Goal: Information Seeking & Learning: Learn about a topic

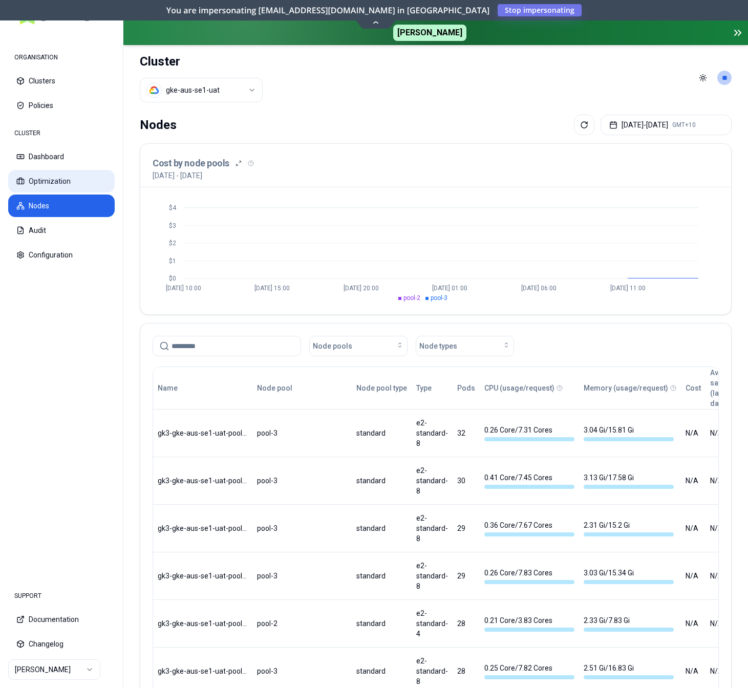
click at [60, 181] on button "Optimization" at bounding box center [61, 181] width 107 height 23
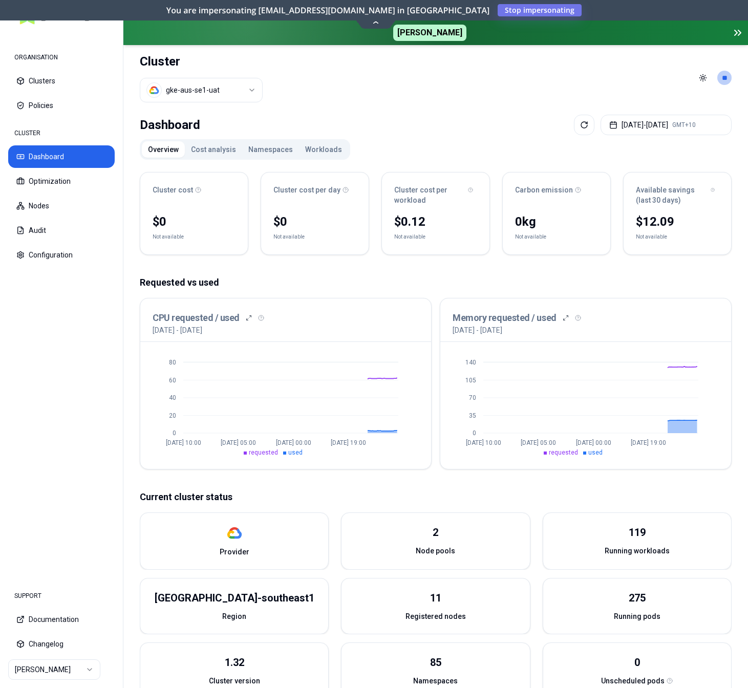
click at [216, 147] on button "Cost analysis" at bounding box center [213, 149] width 57 height 16
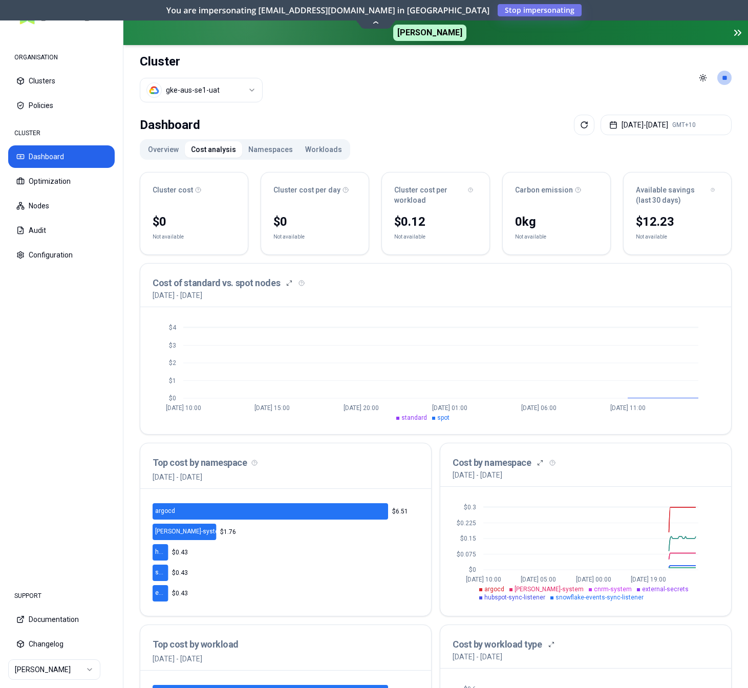
click at [166, 150] on button "Overview" at bounding box center [163, 149] width 43 height 16
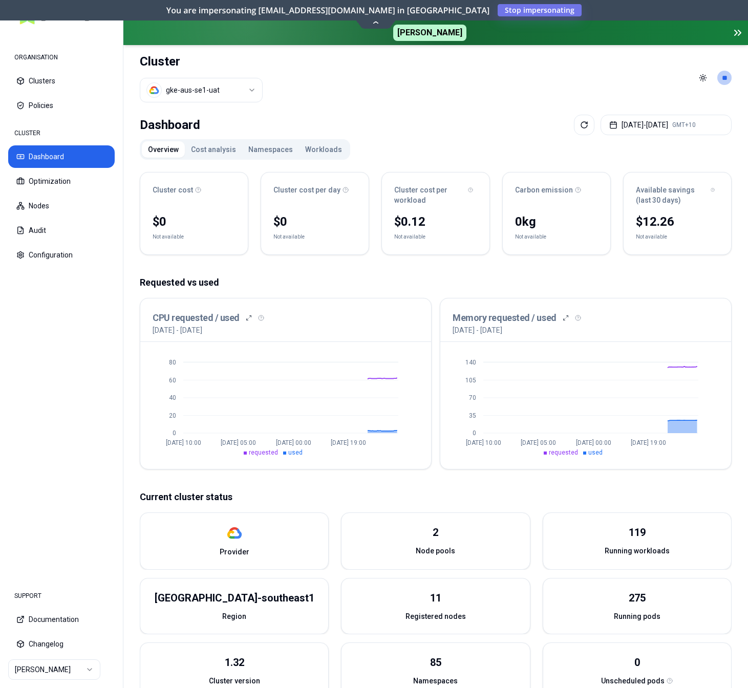
click at [268, 143] on button "Namespaces" at bounding box center [270, 149] width 57 height 16
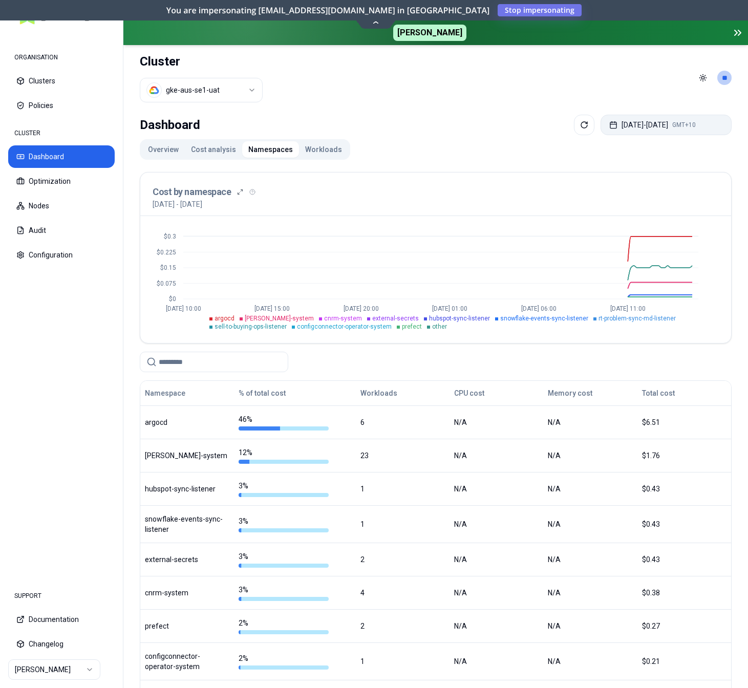
click at [638, 122] on button "[DATE] - [DATE] GMT+10" at bounding box center [666, 125] width 131 height 20
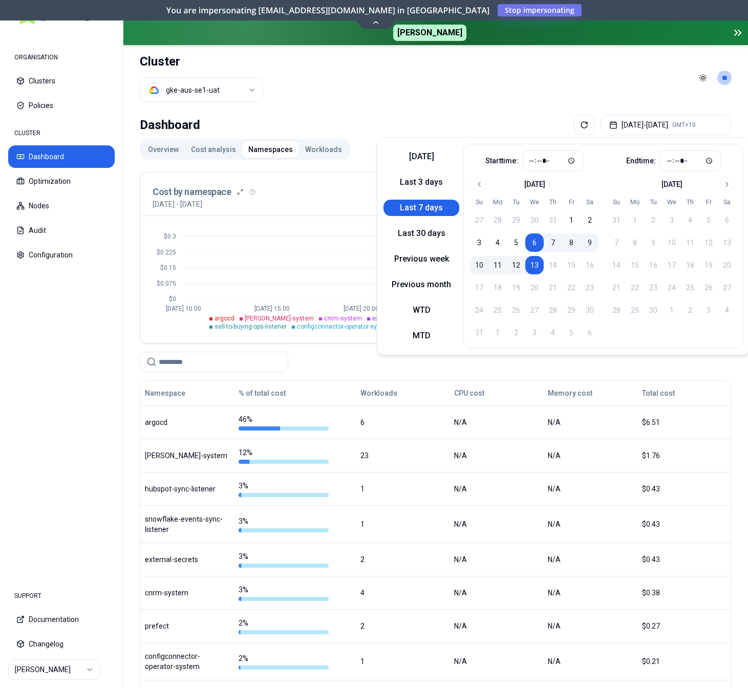
click at [543, 96] on header "Cluster gke-aus-se1-uat Toggle theme **" at bounding box center [435, 78] width 625 height 66
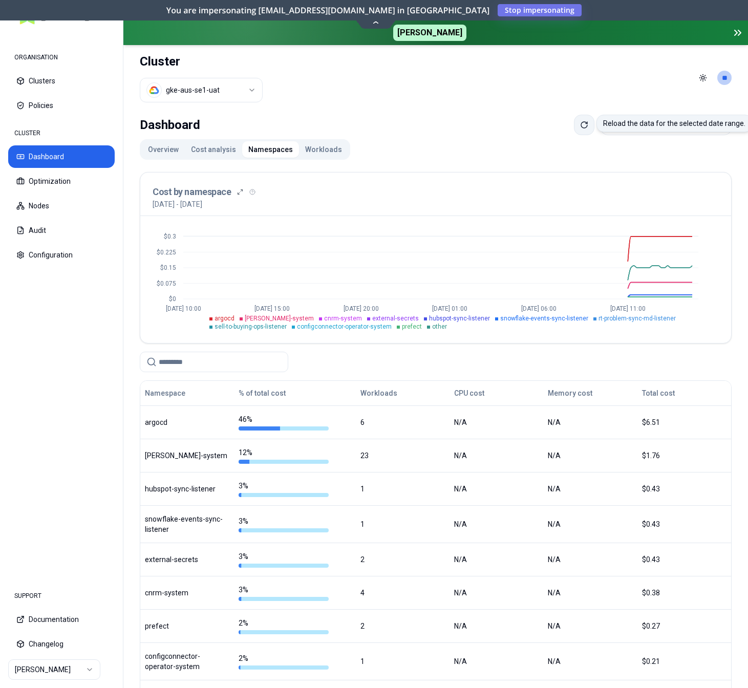
click at [574, 126] on button at bounding box center [584, 125] width 20 height 20
click at [676, 127] on button "[DATE] - [DATE] GMT+10" at bounding box center [666, 125] width 131 height 20
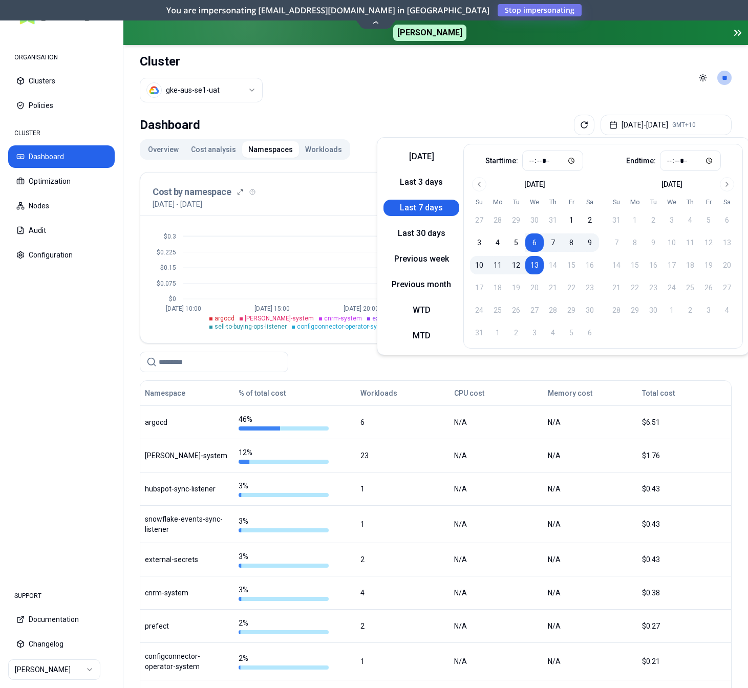
click at [492, 98] on header "Cluster gke-aus-se1-uat Toggle theme **" at bounding box center [435, 78] width 625 height 66
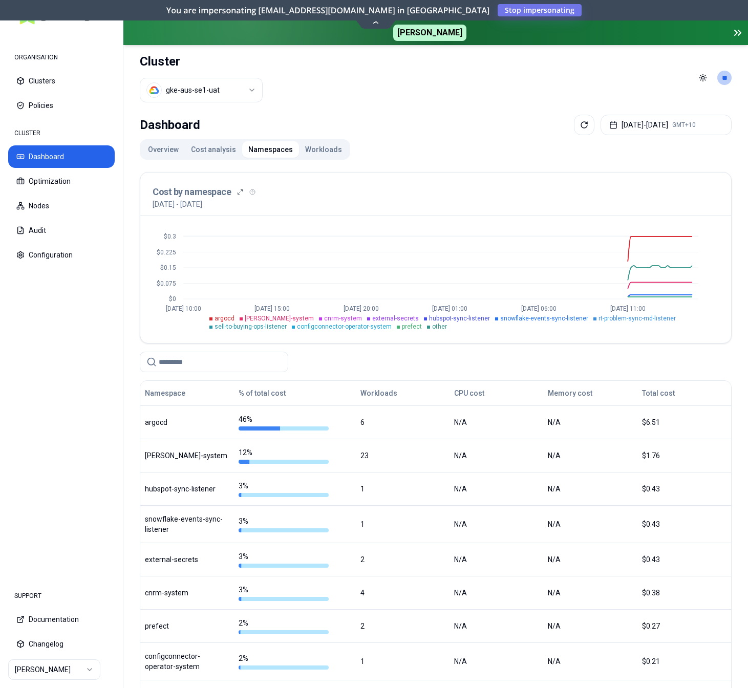
click at [306, 149] on button "Workloads" at bounding box center [323, 149] width 49 height 16
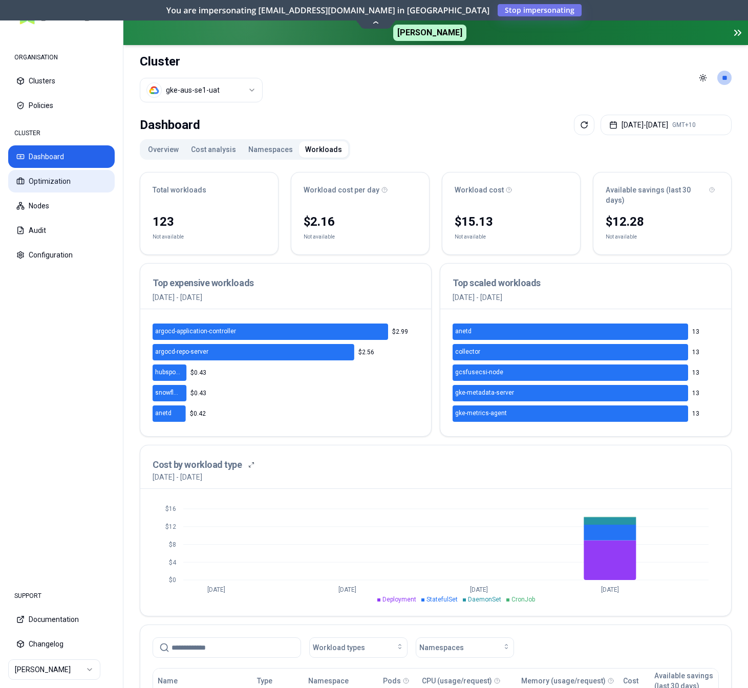
click at [45, 180] on button "Optimization" at bounding box center [61, 181] width 107 height 23
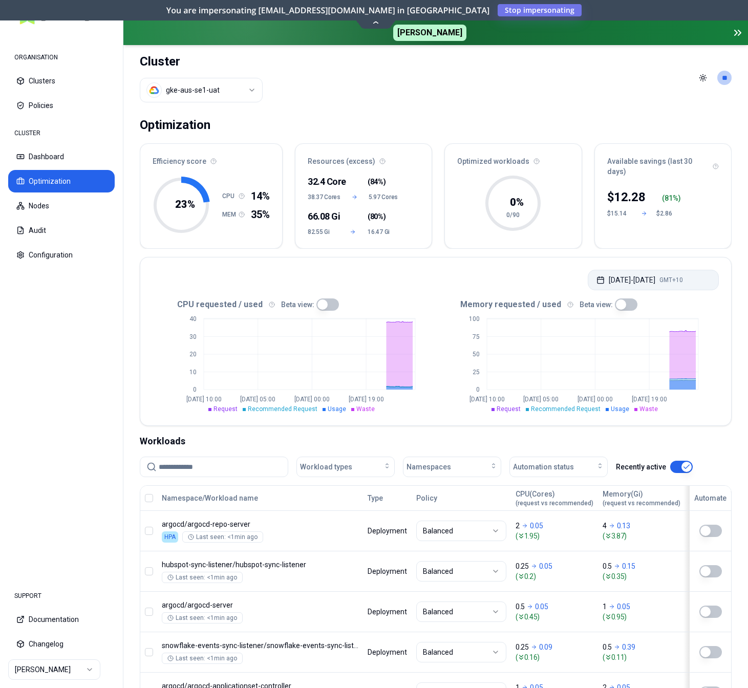
click at [606, 276] on button "[DATE] - [DATE] GMT+10" at bounding box center [653, 280] width 131 height 20
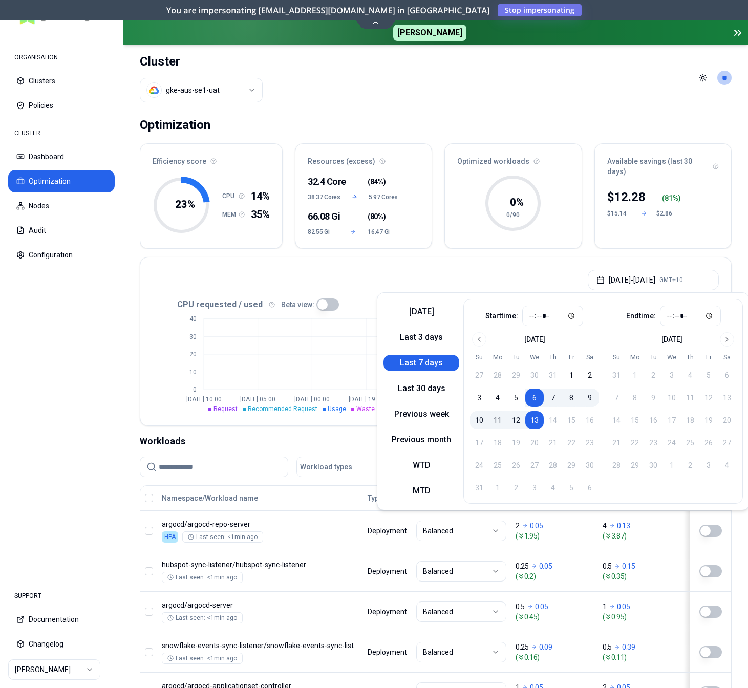
click at [422, 364] on button "Last 7 days" at bounding box center [422, 363] width 76 height 16
click at [494, 269] on div "[DATE] - [DATE] GMT+10" at bounding box center [435, 277] width 591 height 39
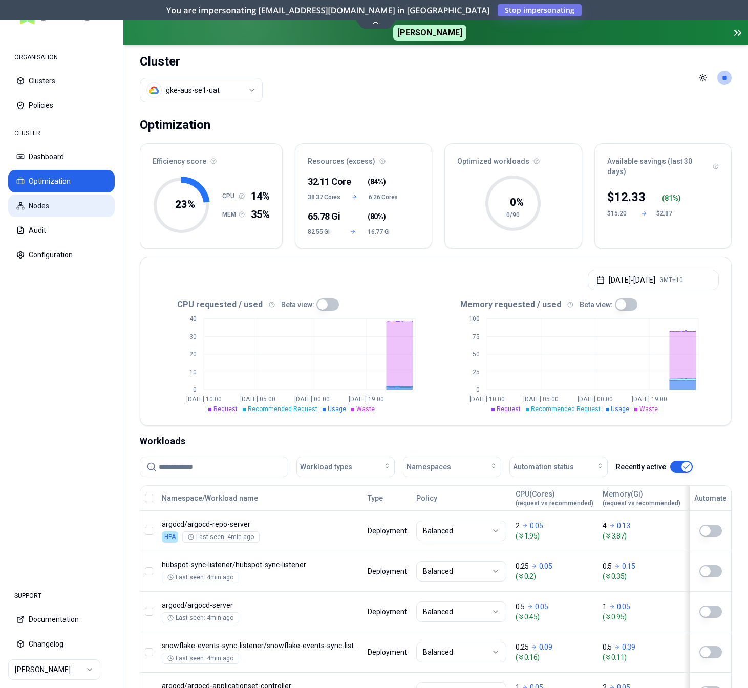
click at [44, 202] on button "Nodes" at bounding box center [61, 206] width 107 height 23
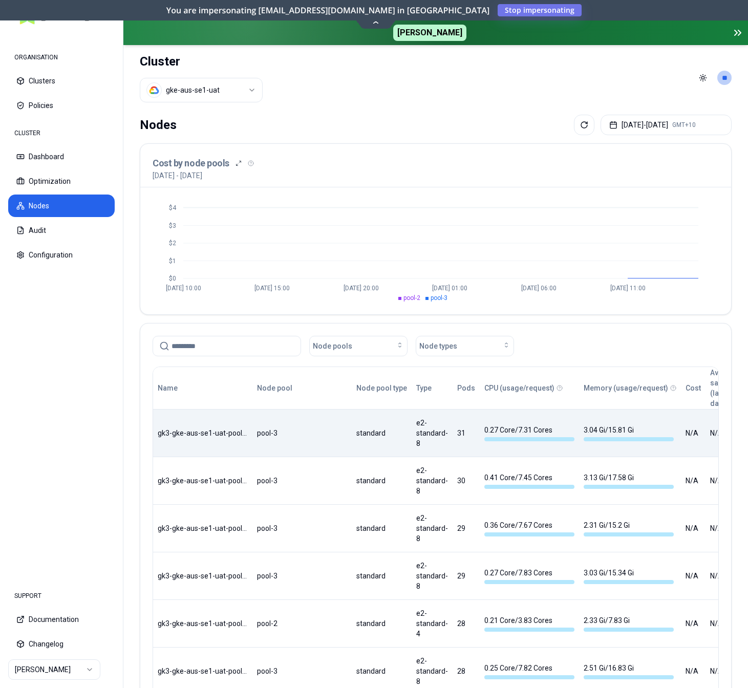
click at [310, 441] on div "Name Node pool Node pool type Type Pods CPU (usage/request) Memory (usage/reque…" at bounding box center [435, 626] width 565 height 519
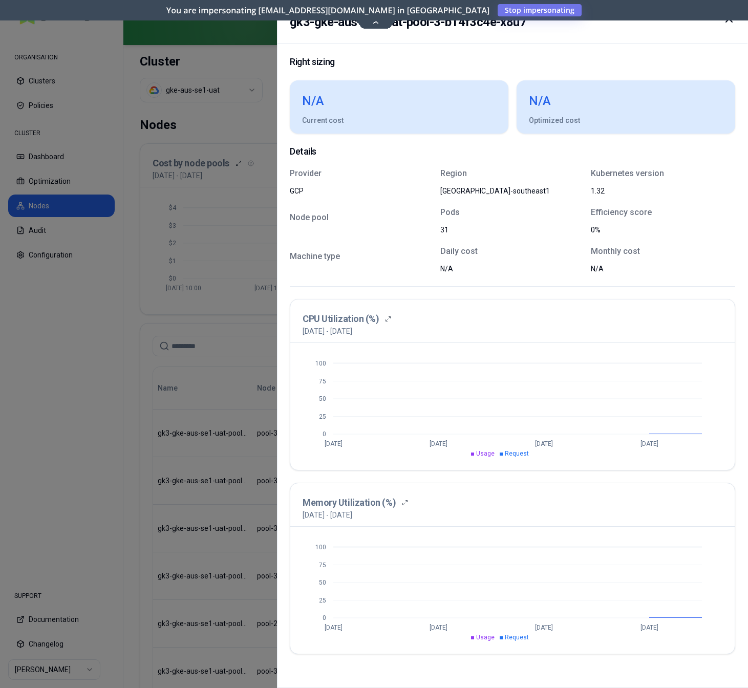
click at [69, 438] on div at bounding box center [374, 344] width 748 height 688
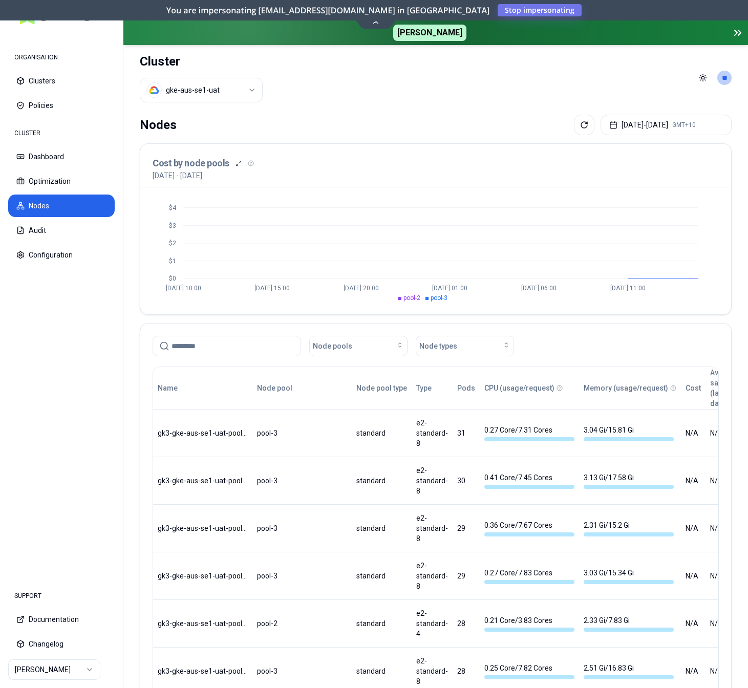
click at [42, 141] on div "CLUSTER" at bounding box center [61, 133] width 107 height 20
click at [45, 159] on button "Dashboard" at bounding box center [61, 156] width 107 height 23
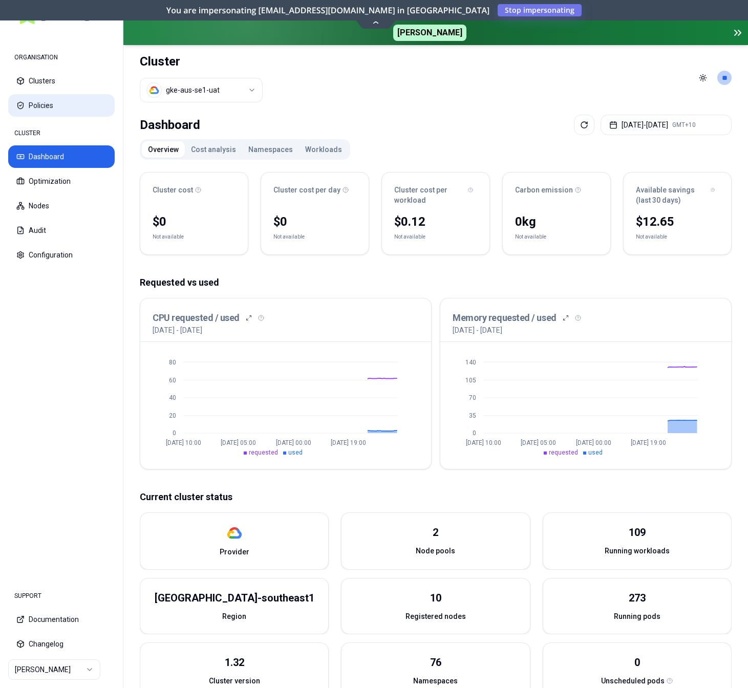
click at [58, 95] on button "Policies" at bounding box center [61, 105] width 107 height 23
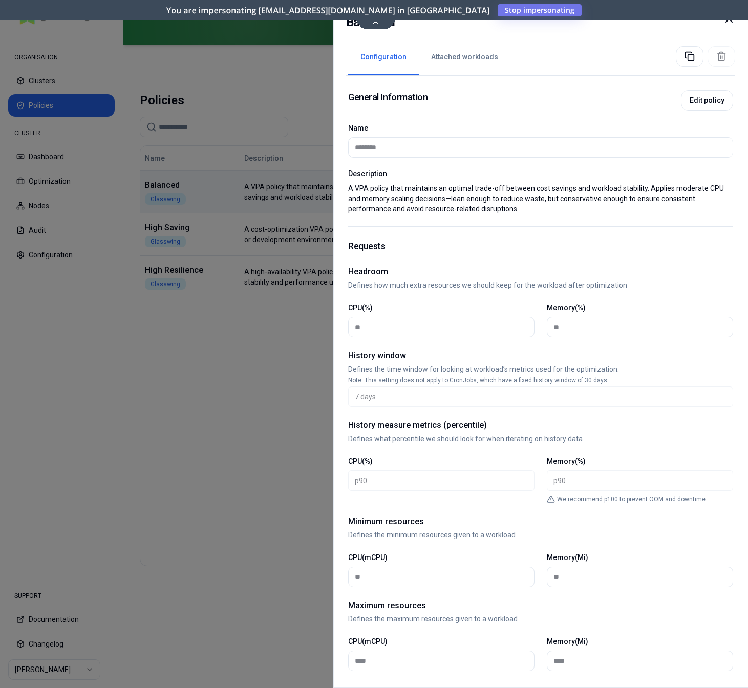
click at [729, 22] on icon at bounding box center [729, 19] width 12 height 12
